Goal: Transaction & Acquisition: Purchase product/service

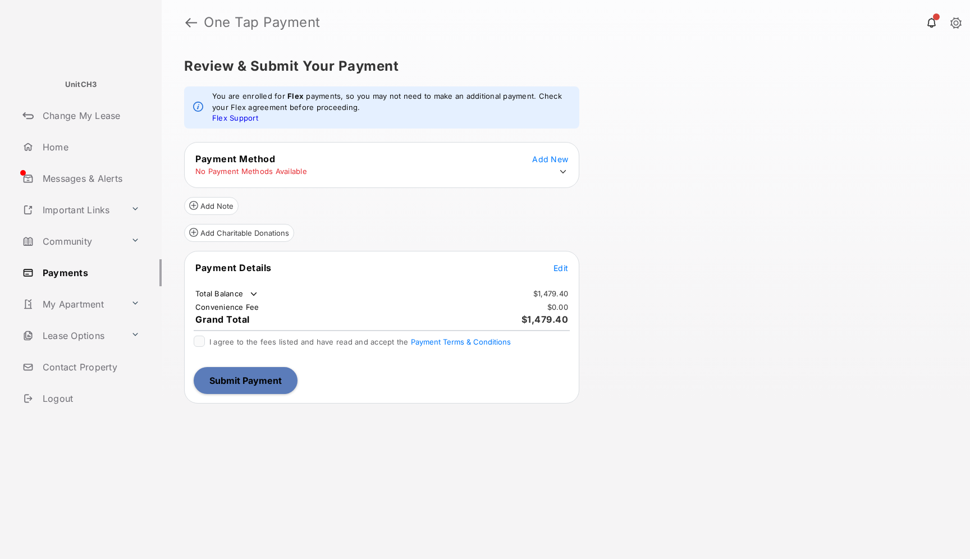
click at [561, 170] on icon at bounding box center [563, 172] width 10 height 10
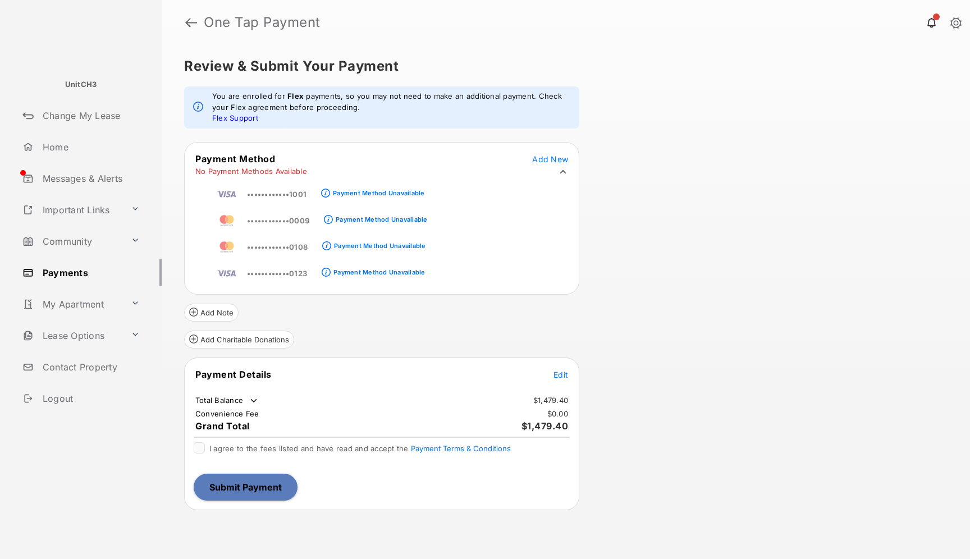
click at [346, 195] on div "Payment Method Unavailable" at bounding box center [378, 193] width 91 height 8
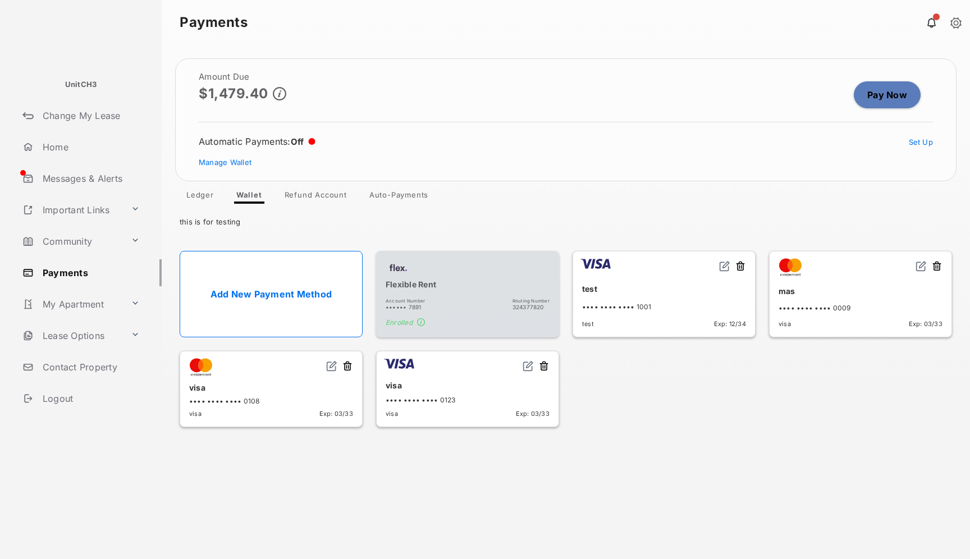
click at [878, 94] on link "Pay Now" at bounding box center [887, 94] width 67 height 27
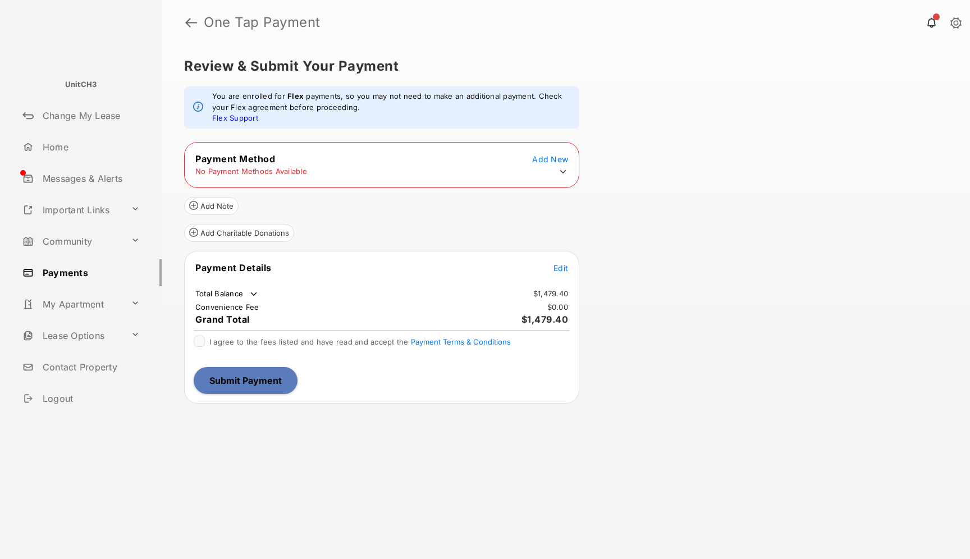
click at [555, 159] on span "Add New" at bounding box center [550, 159] width 36 height 10
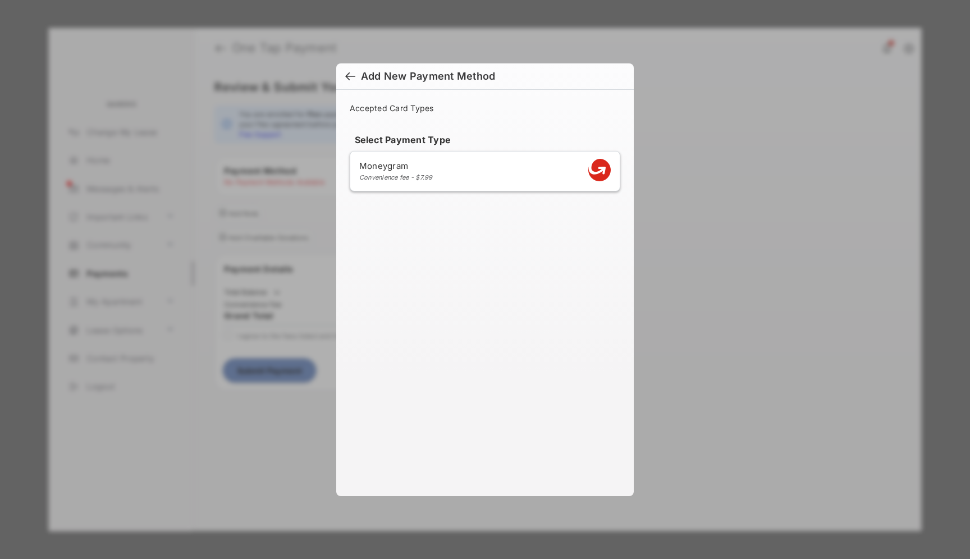
click at [347, 76] on div at bounding box center [350, 77] width 10 height 12
